Goal: Check status: Check status

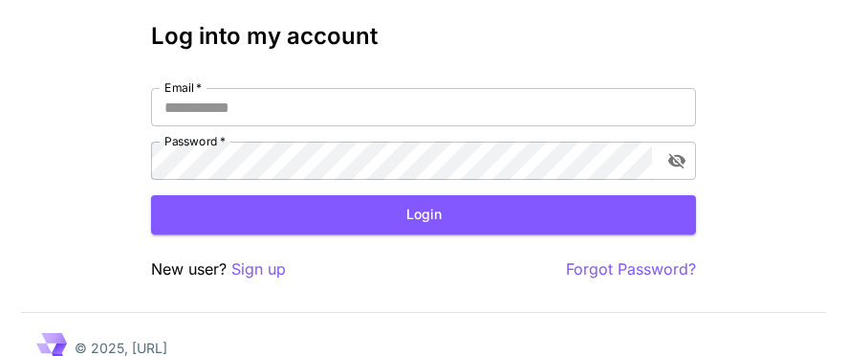
scroll to position [96, 0]
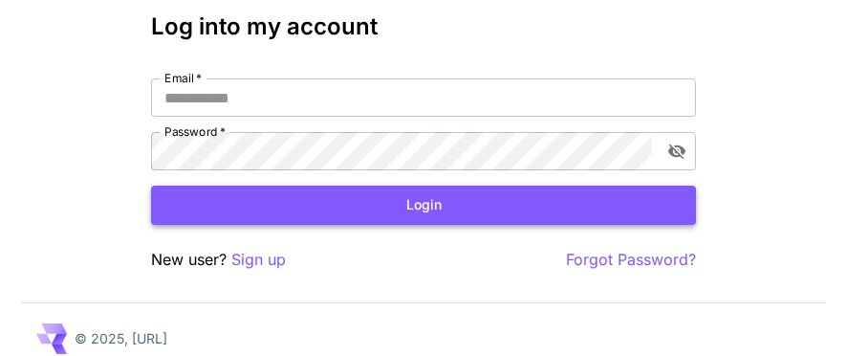
type input "**********"
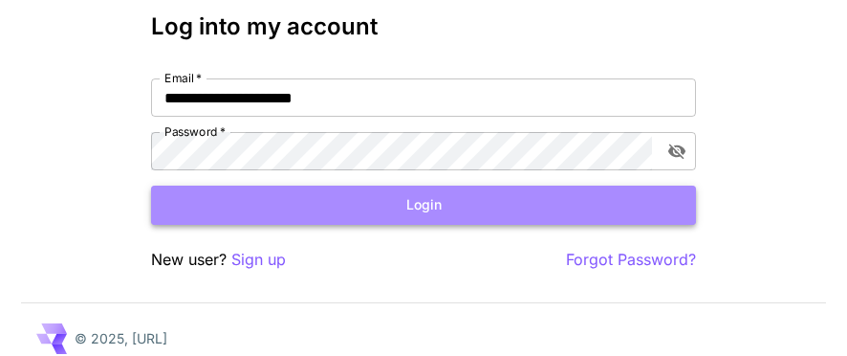
click at [431, 205] on button "Login" at bounding box center [423, 205] width 545 height 39
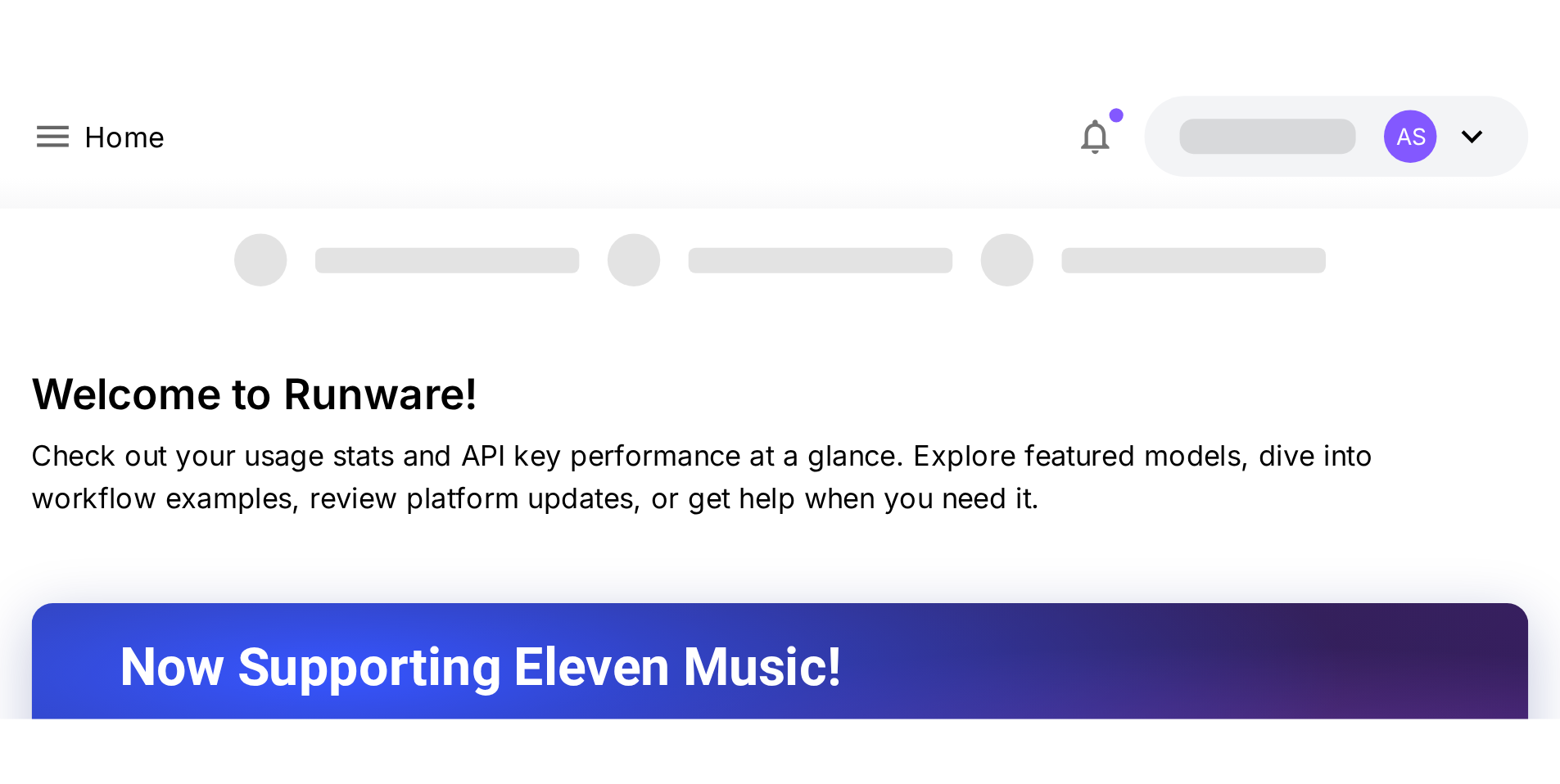
scroll to position [82, 0]
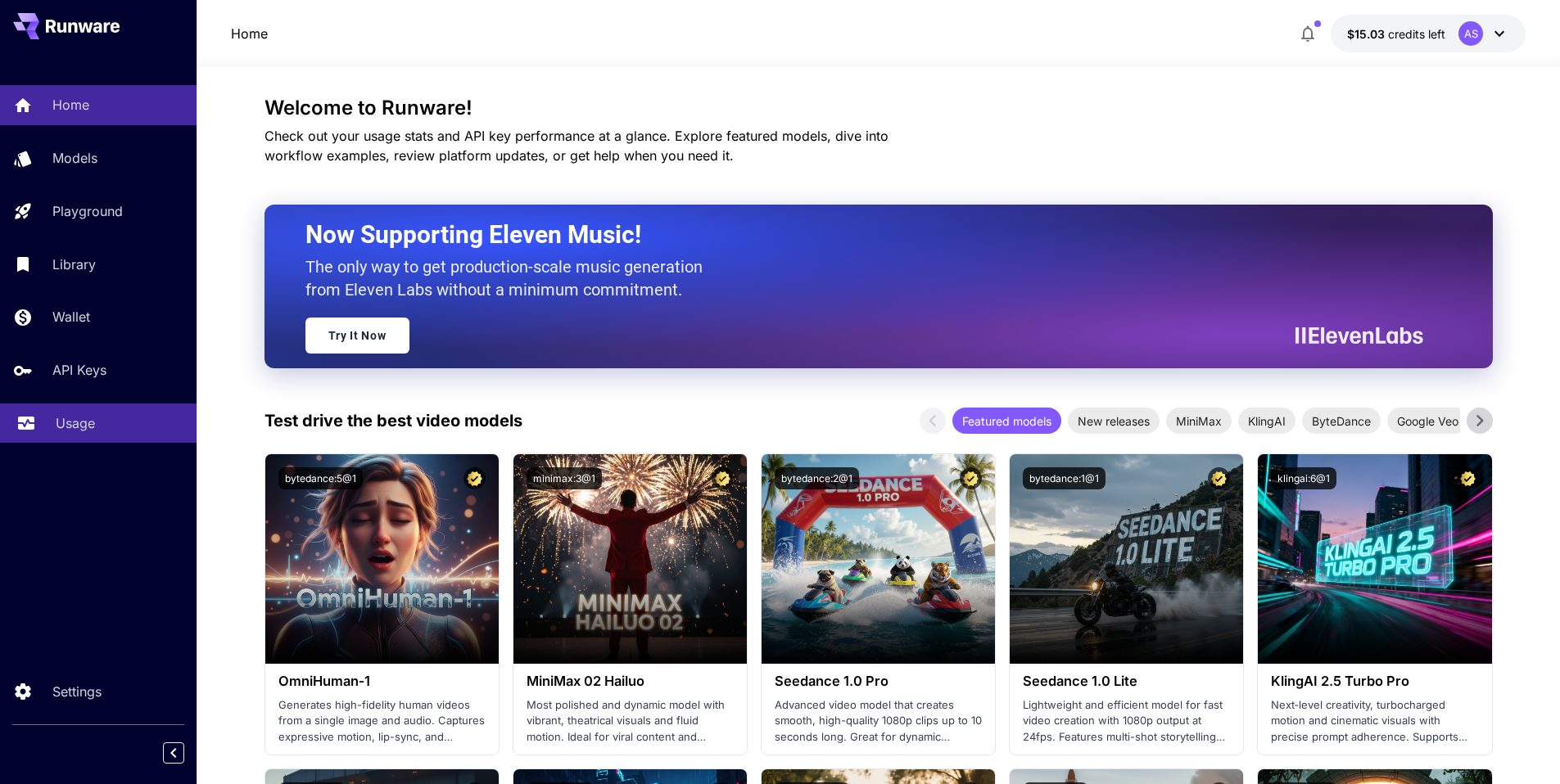
click at [75, 304] on p "Usage" at bounding box center [75, 423] width 39 height 20
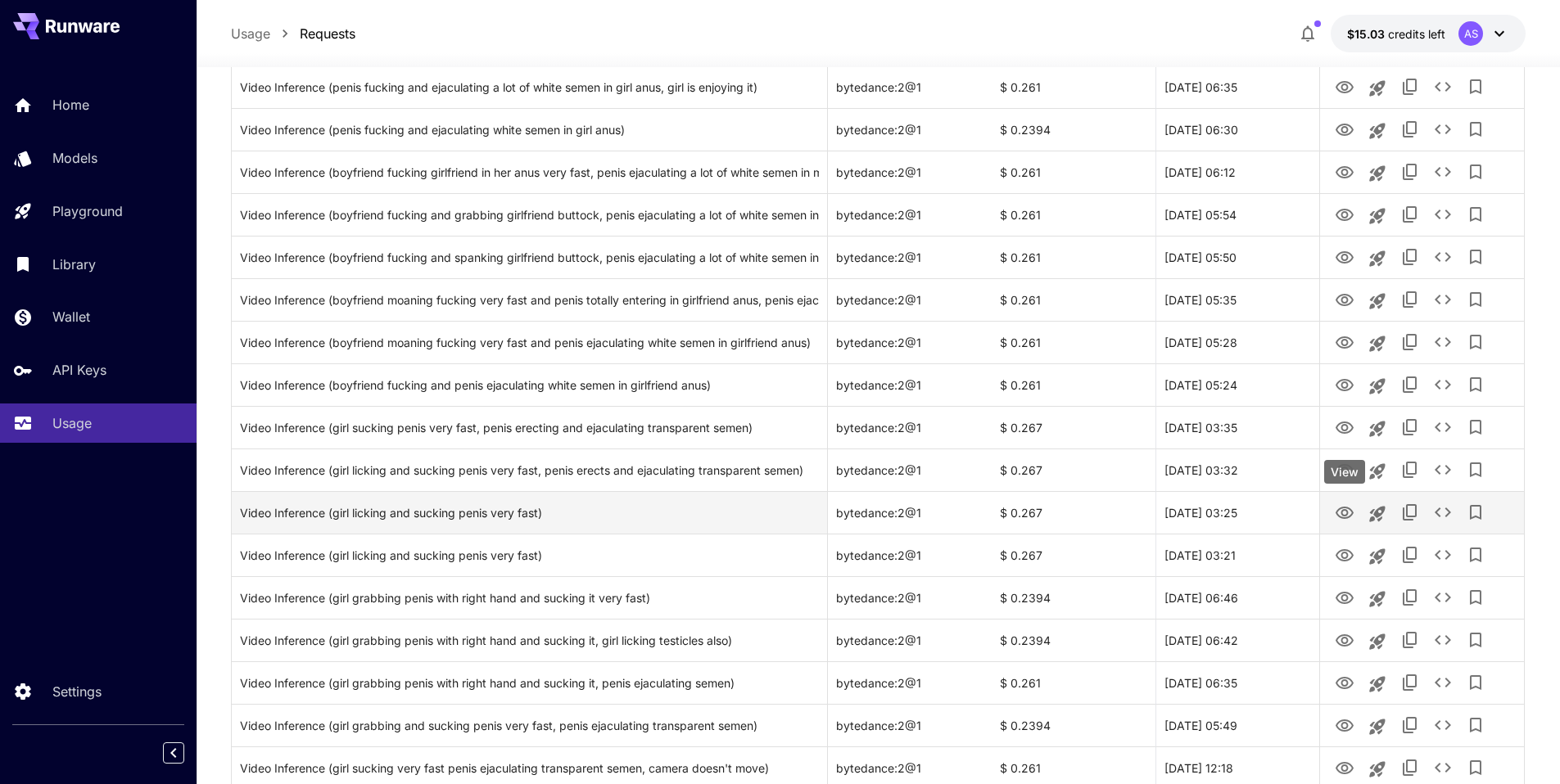
scroll to position [328, 0]
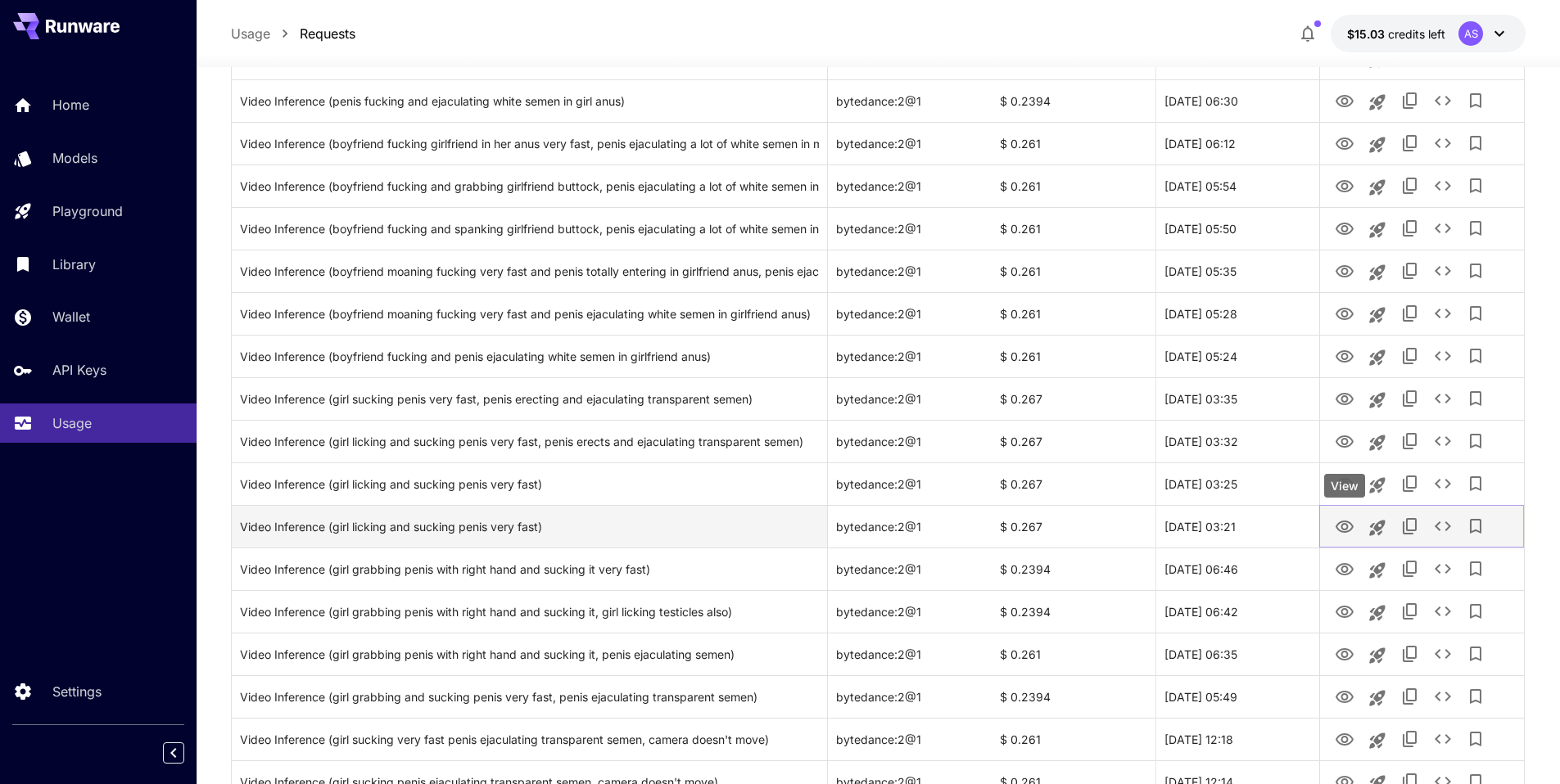
click at [724, 304] on icon "View" at bounding box center [1344, 526] width 20 height 20
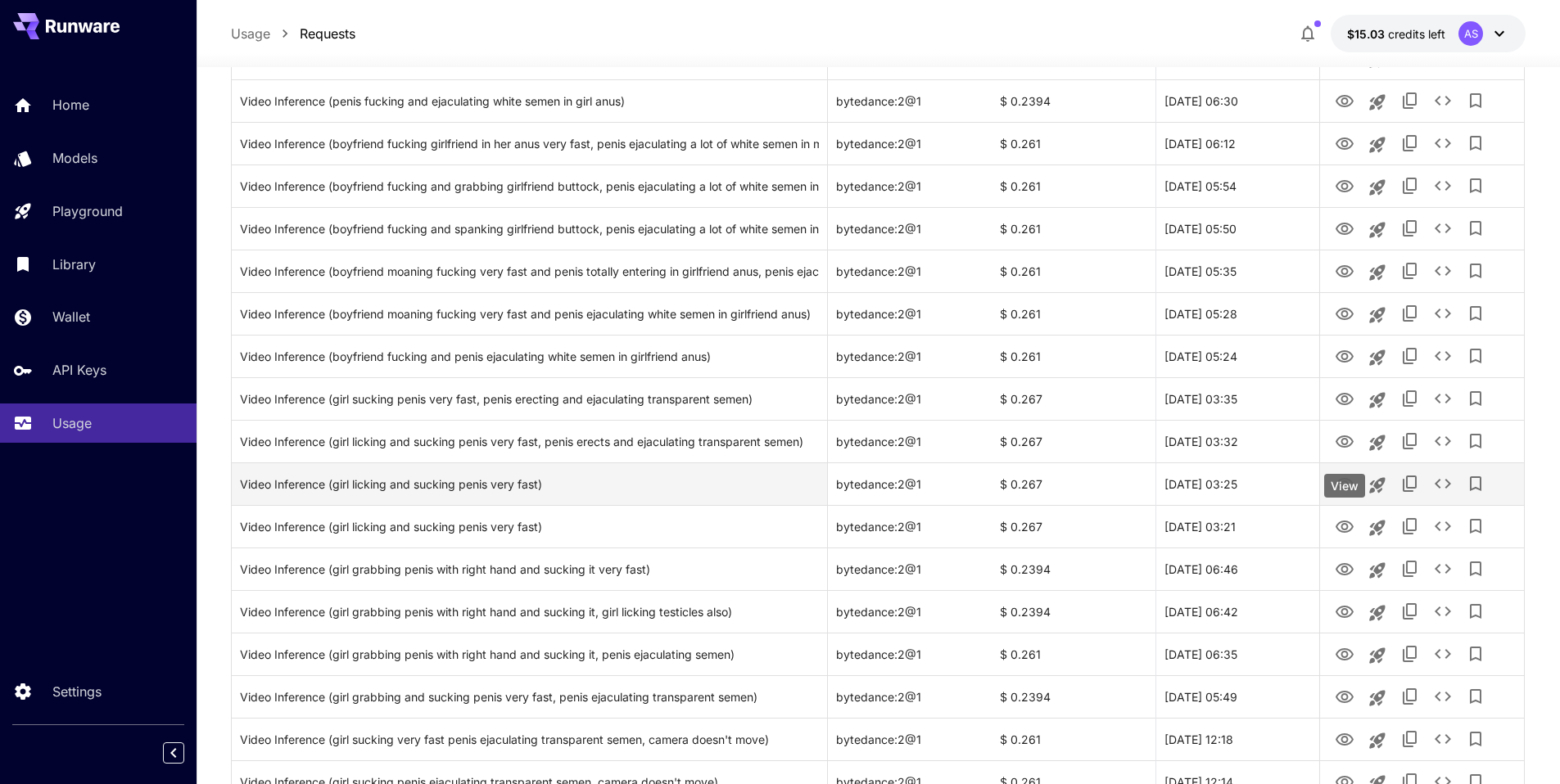
click at [724, 304] on body "**********" at bounding box center [780, 475] width 1560 height 1607
click at [724, 304] on icon "View" at bounding box center [1344, 484] width 20 height 20
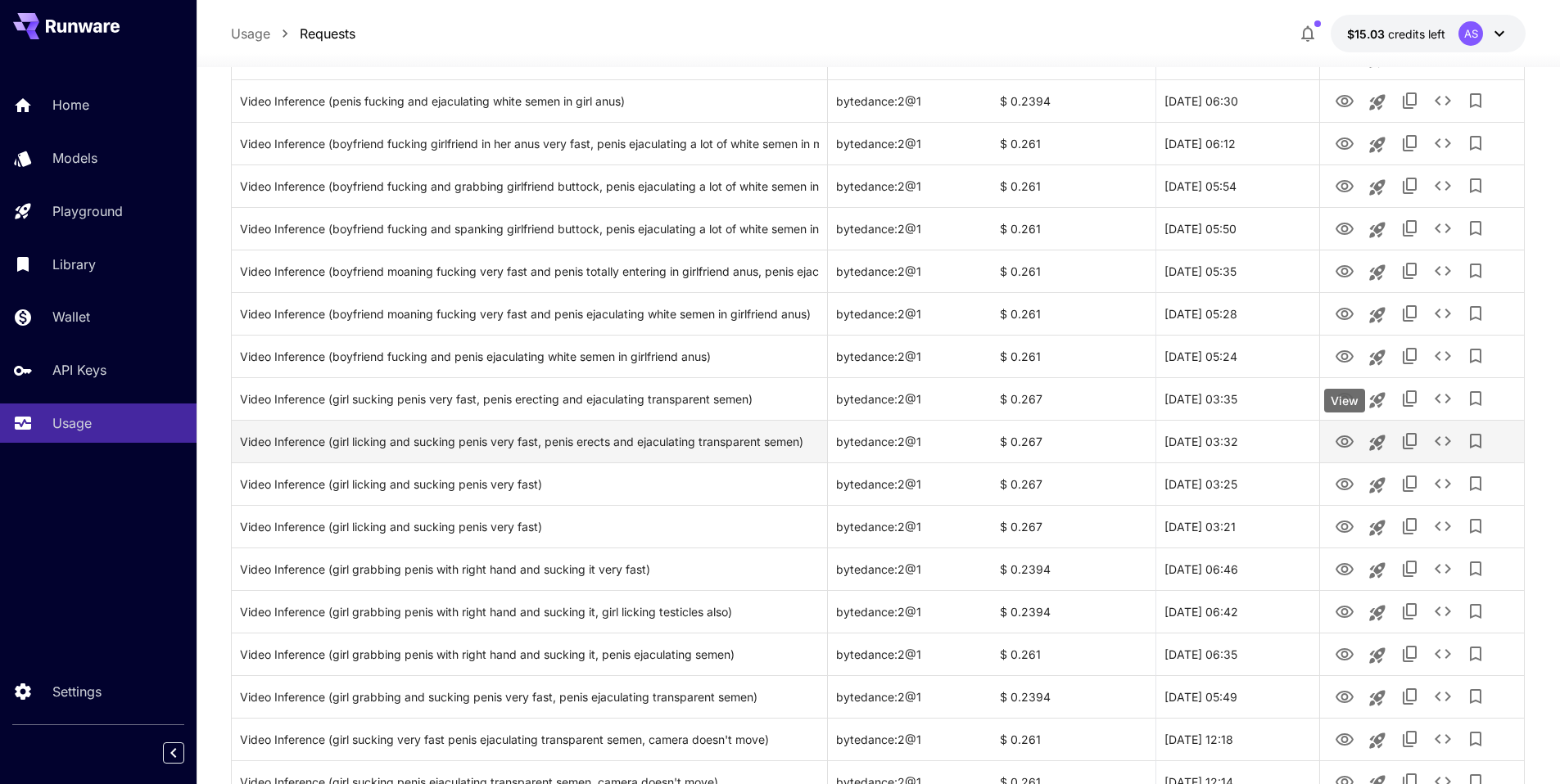
click at [724, 304] on body "**********" at bounding box center [780, 475] width 1560 height 1607
click at [724, 304] on icon "View" at bounding box center [1344, 442] width 20 height 20
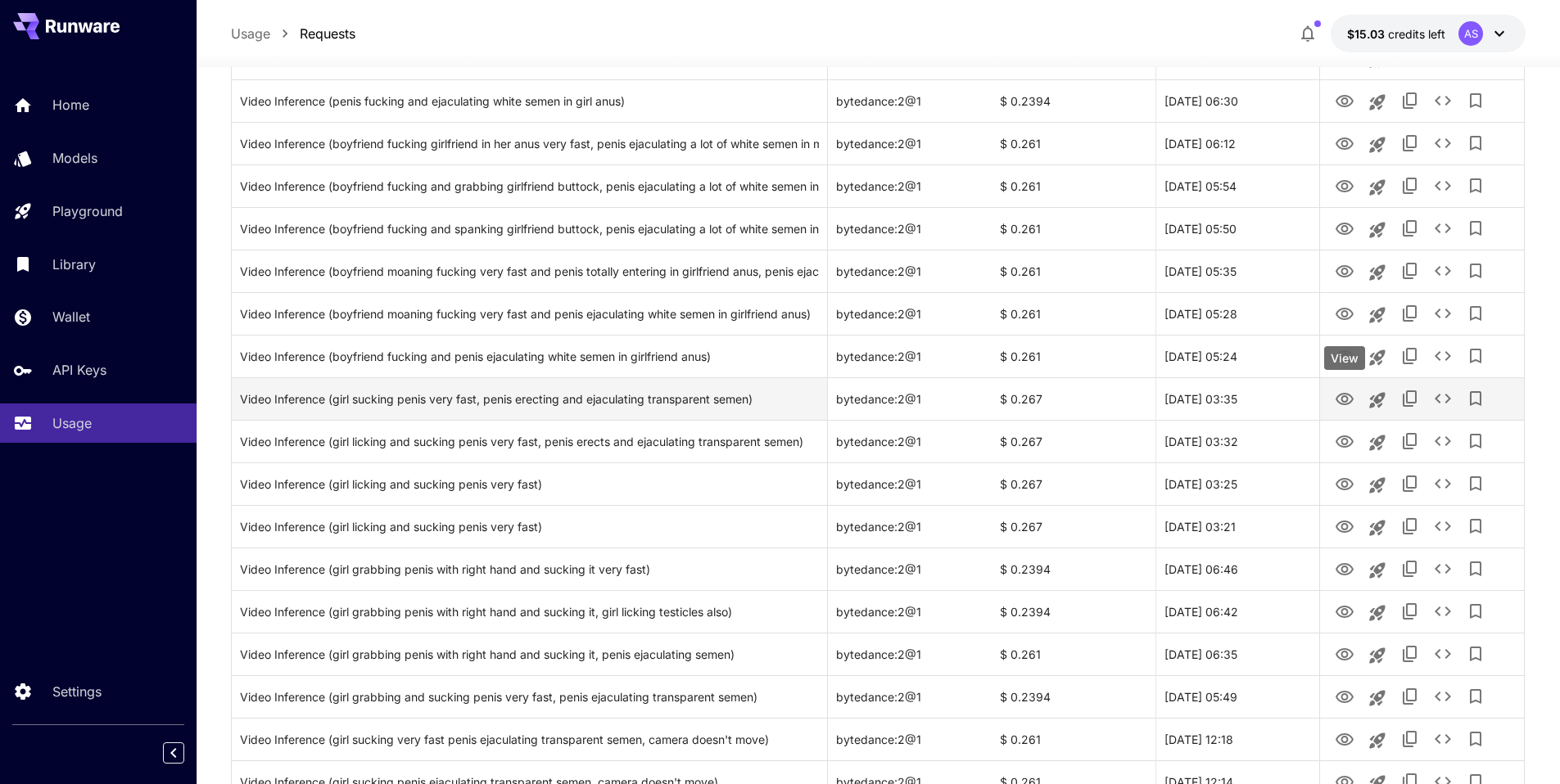
click at [724, 304] on body "**********" at bounding box center [780, 475] width 1560 height 1607
click at [724, 304] on icon "View" at bounding box center [1344, 399] width 20 height 20
click at [724, 304] on icon "See details" at bounding box center [1442, 398] width 20 height 20
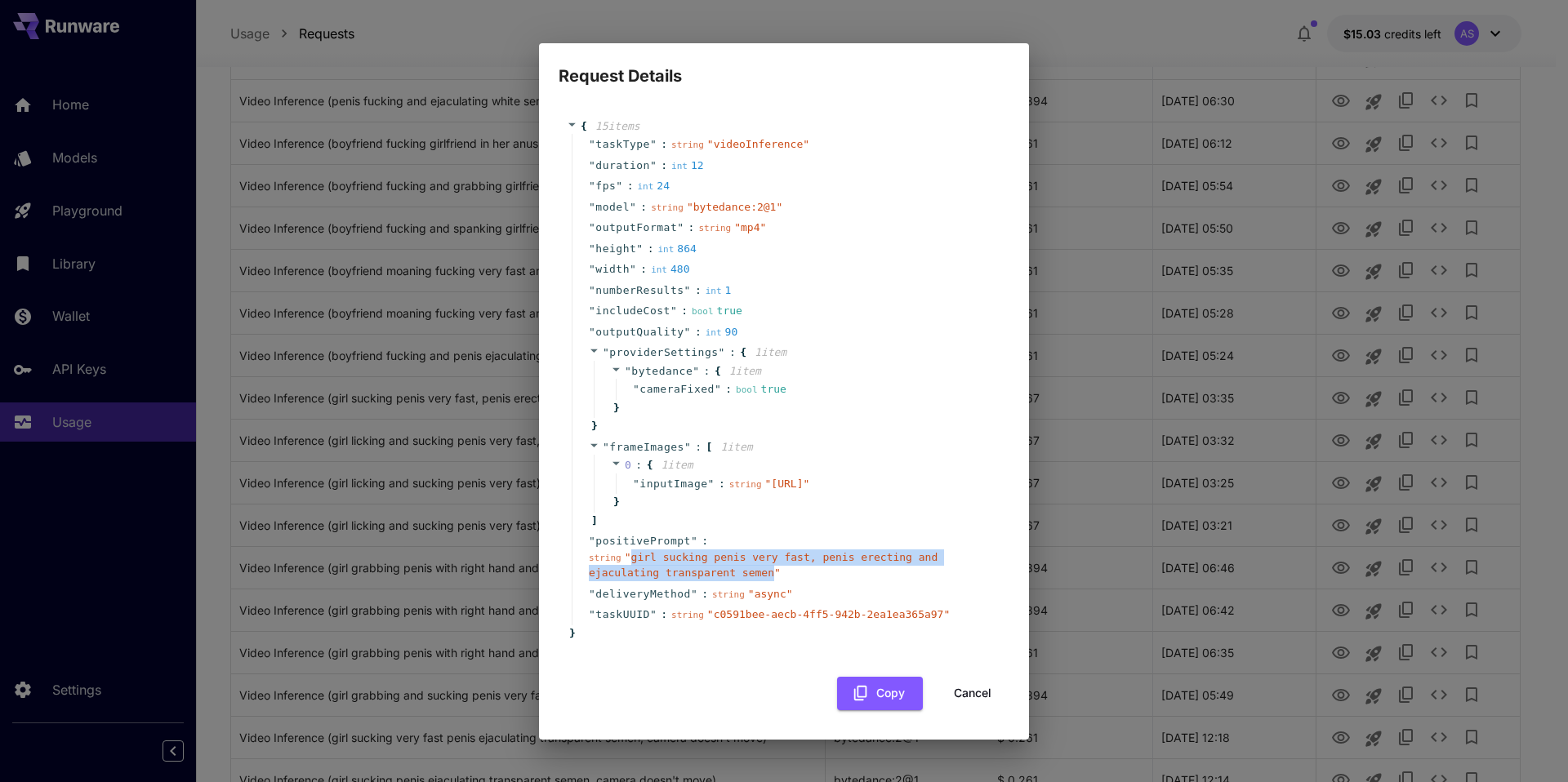
drag, startPoint x: 626, startPoint y: 575, endPoint x: 686, endPoint y: 595, distance: 63.2
click at [686, 303] on div "string " girl sucking penis very fast, penis erecting and ejaculating transpare…" at bounding box center [790, 565] width 403 height 32
copy span "girl sucking penis very fast, penis erecting and ejaculating transparent semen"
click at [723, 303] on div "" providerSettings " : { 1 item " bytedance " : { 1 item " cameraFixed " : bool…" at bounding box center [786, 389] width 430 height 95
click at [723, 183] on div "Request Details { 15 item s " taskType " : string " videoInference " " duration…" at bounding box center [784, 391] width 1568 height 782
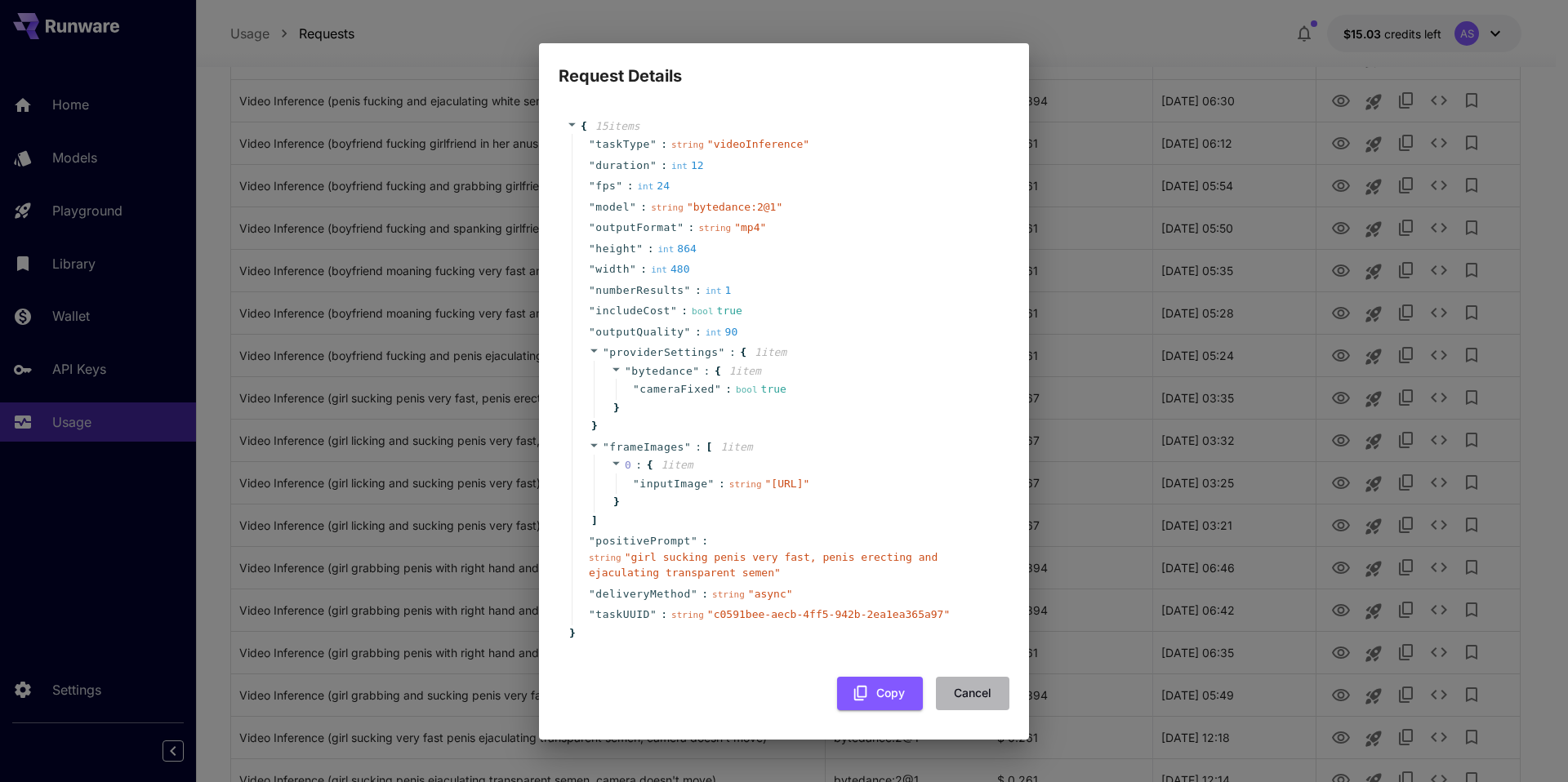
click at [723, 303] on button "Cancel" at bounding box center [973, 693] width 73 height 33
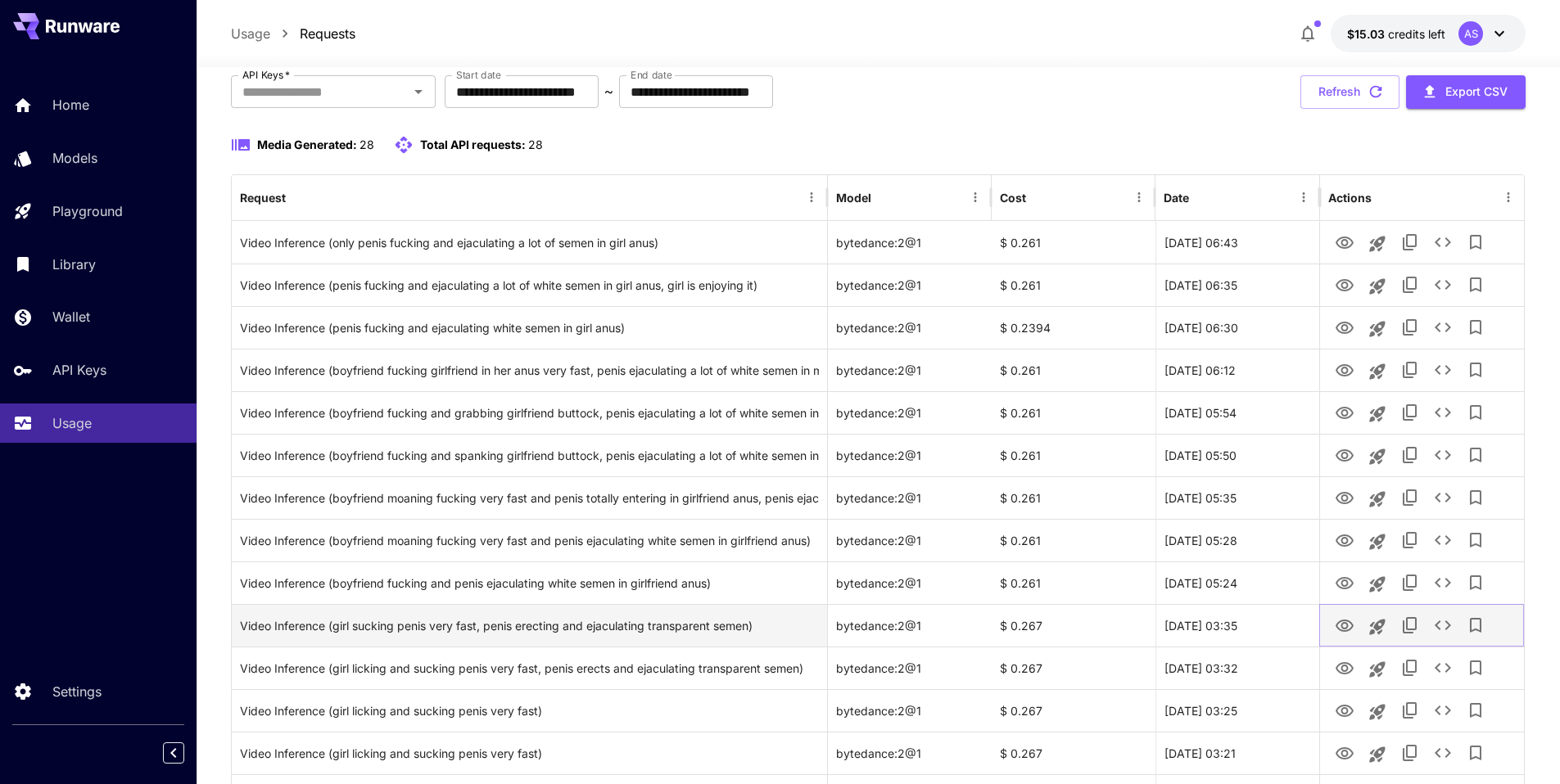
scroll to position [0, 0]
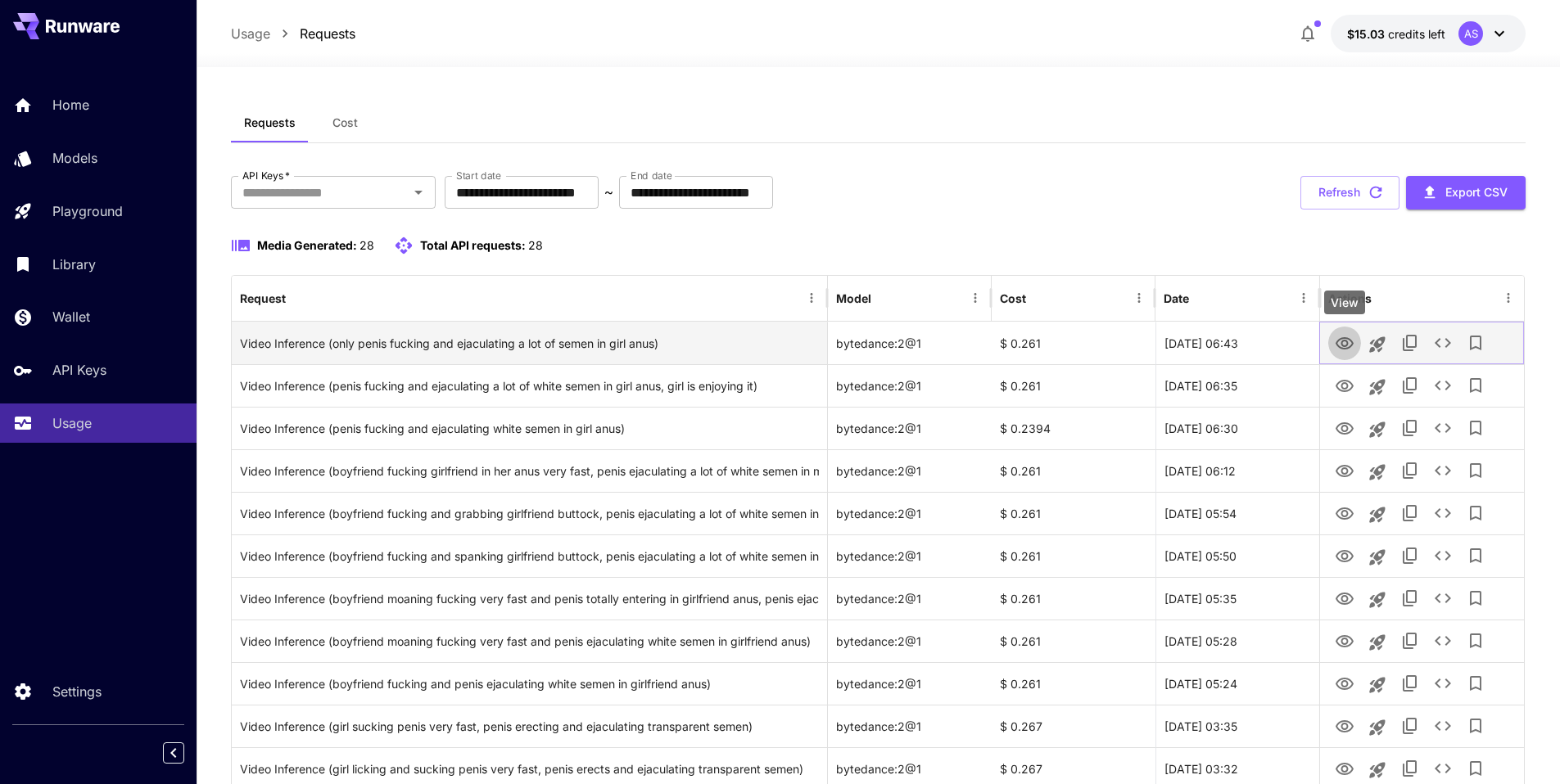
click at [724, 304] on icon "View" at bounding box center [1344, 343] width 18 height 12
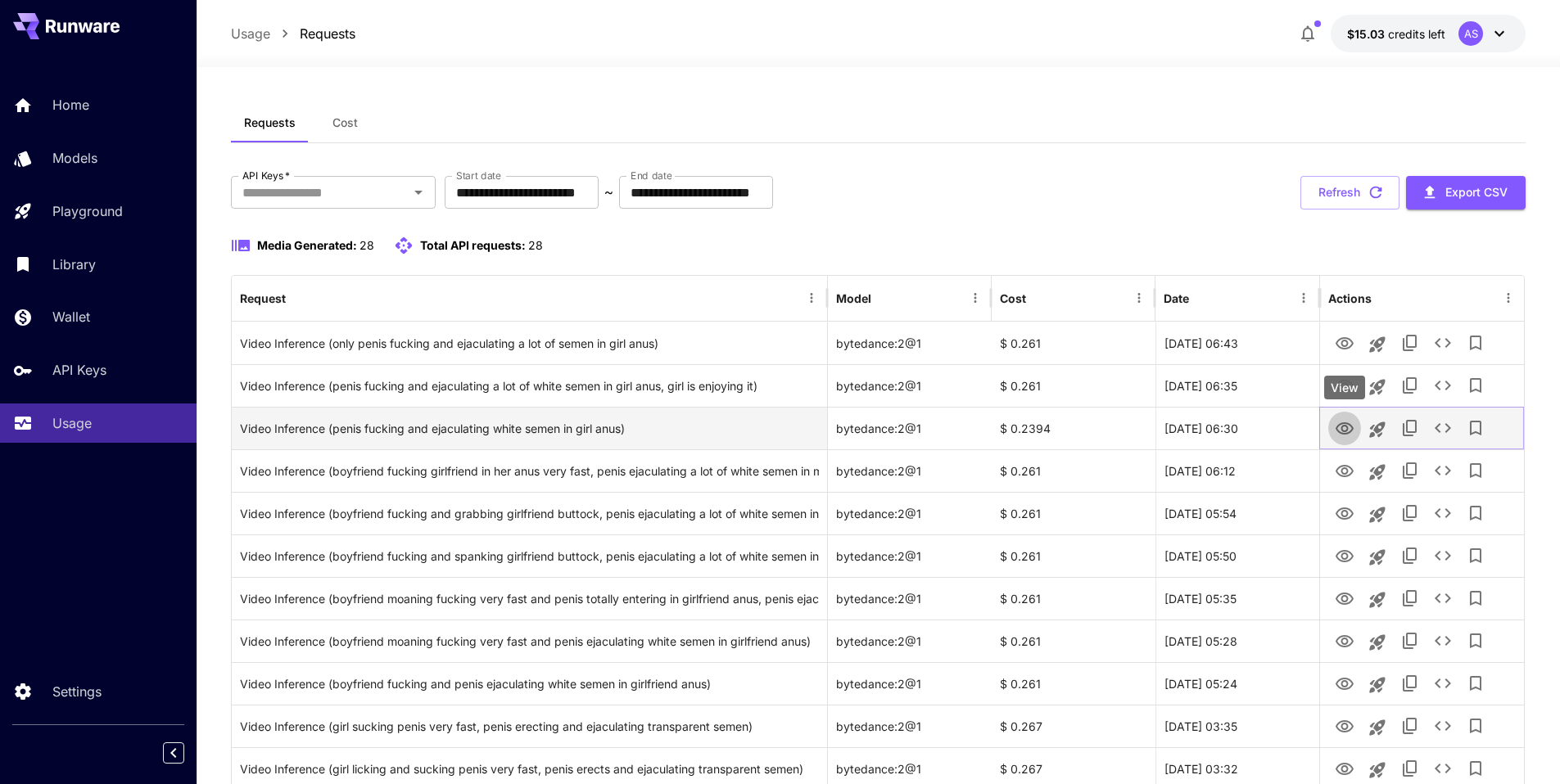
click at [724, 304] on icon "View" at bounding box center [1344, 429] width 20 height 20
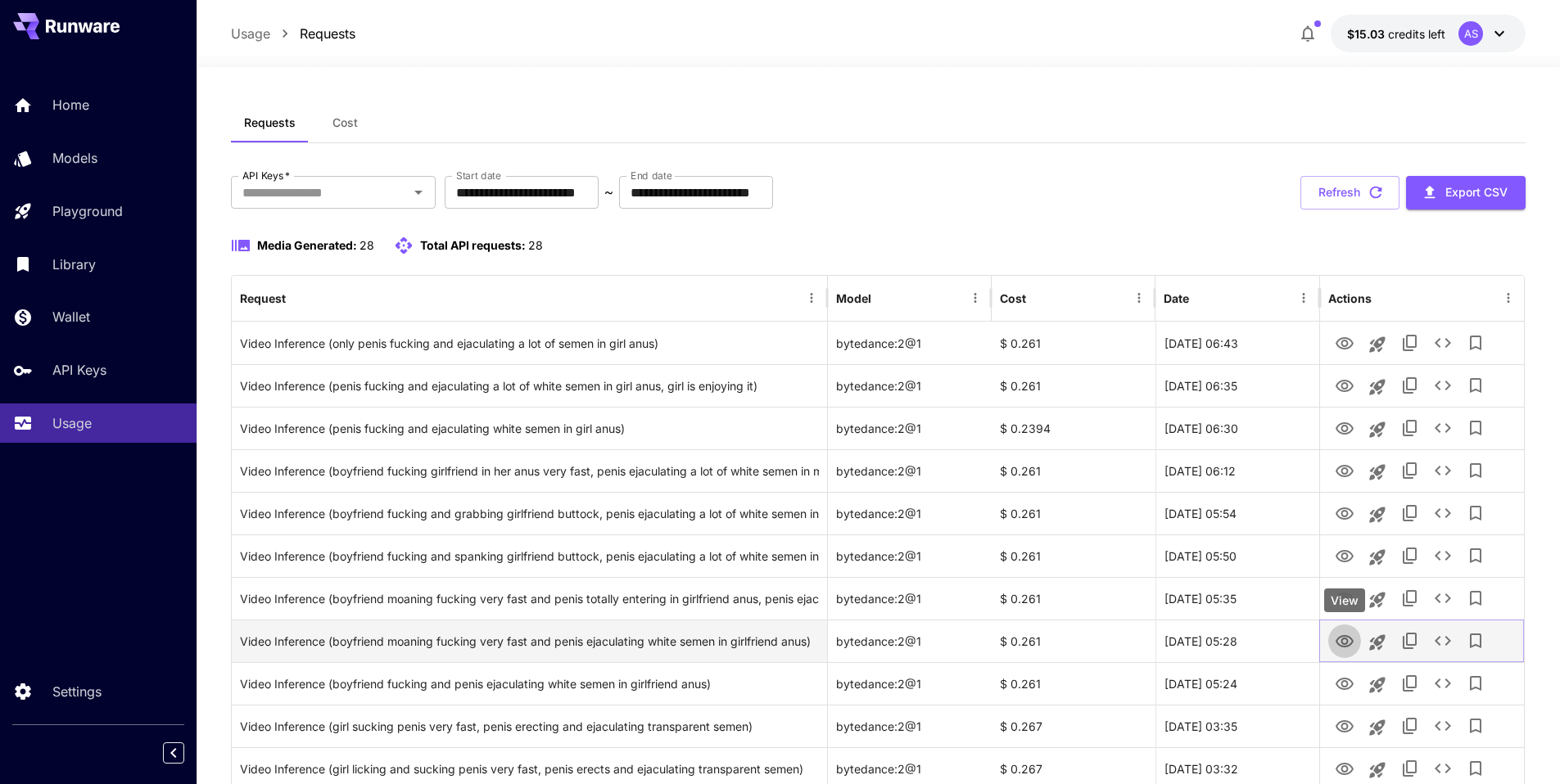
click at [724, 304] on button "View" at bounding box center [1344, 640] width 33 height 33
click at [724, 304] on icon "View" at bounding box center [1344, 641] width 20 height 20
